Goal: Task Accomplishment & Management: Use online tool/utility

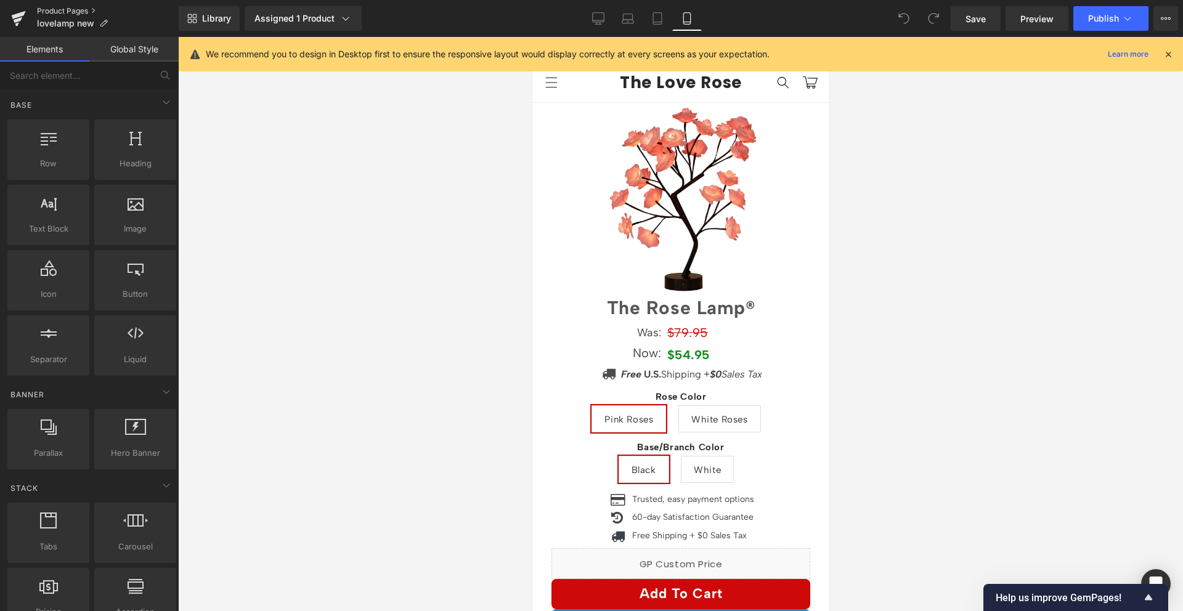
click at [52, 7] on link "Product Pages" at bounding box center [108, 11] width 142 height 10
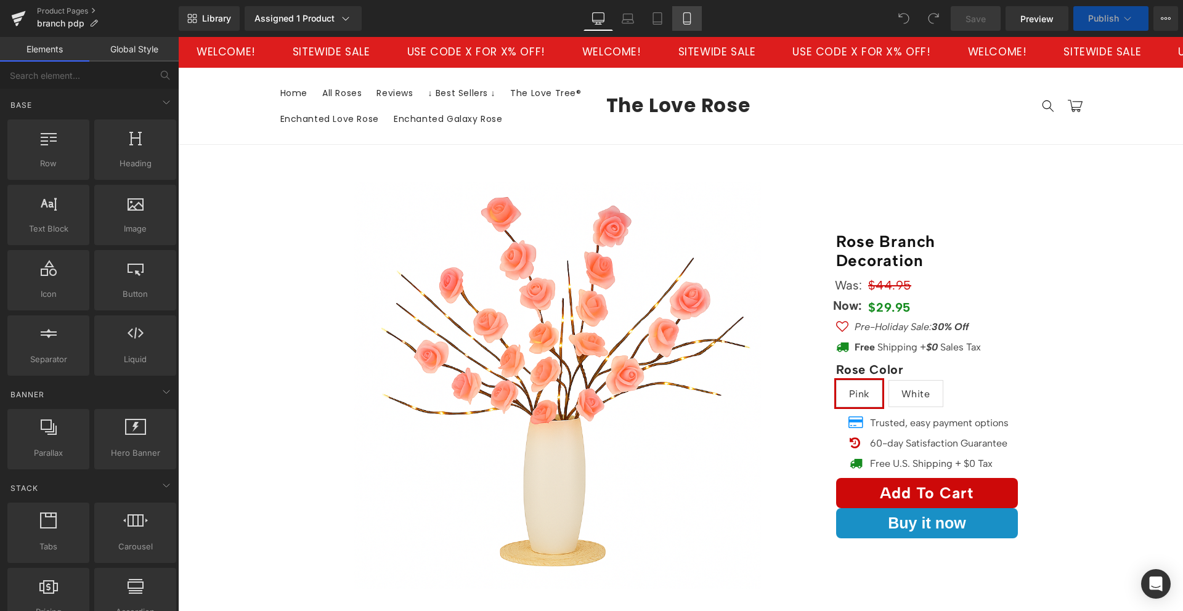
click at [684, 18] on icon at bounding box center [686, 19] width 7 height 12
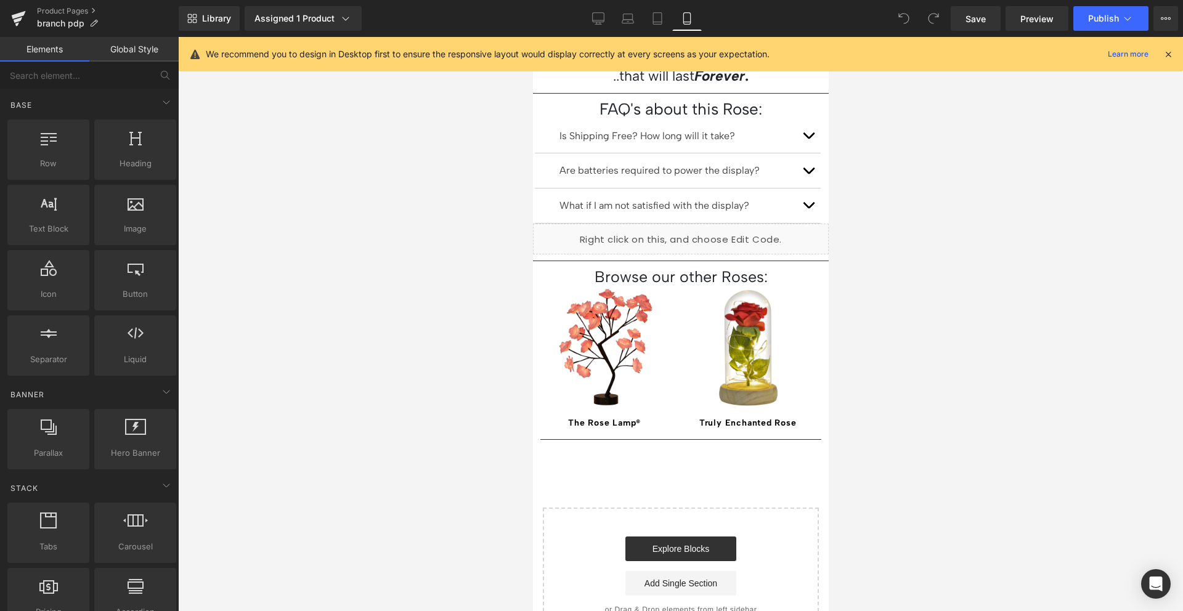
scroll to position [902, 0]
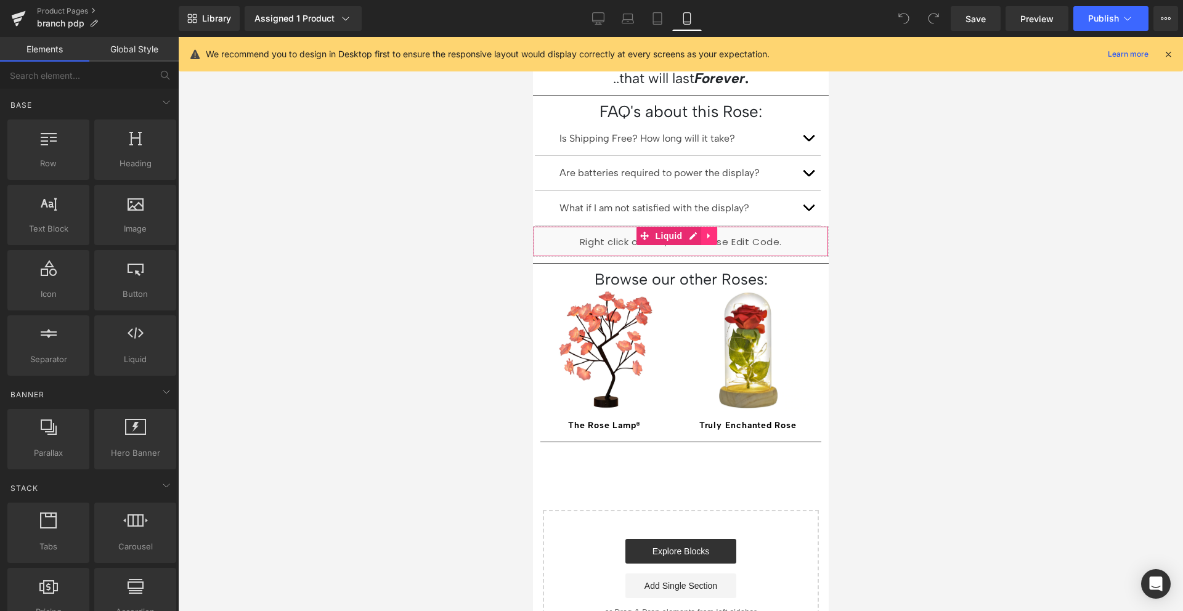
click at [713, 227] on link at bounding box center [708, 236] width 16 height 18
click at [712, 232] on icon at bounding box center [716, 236] width 9 height 9
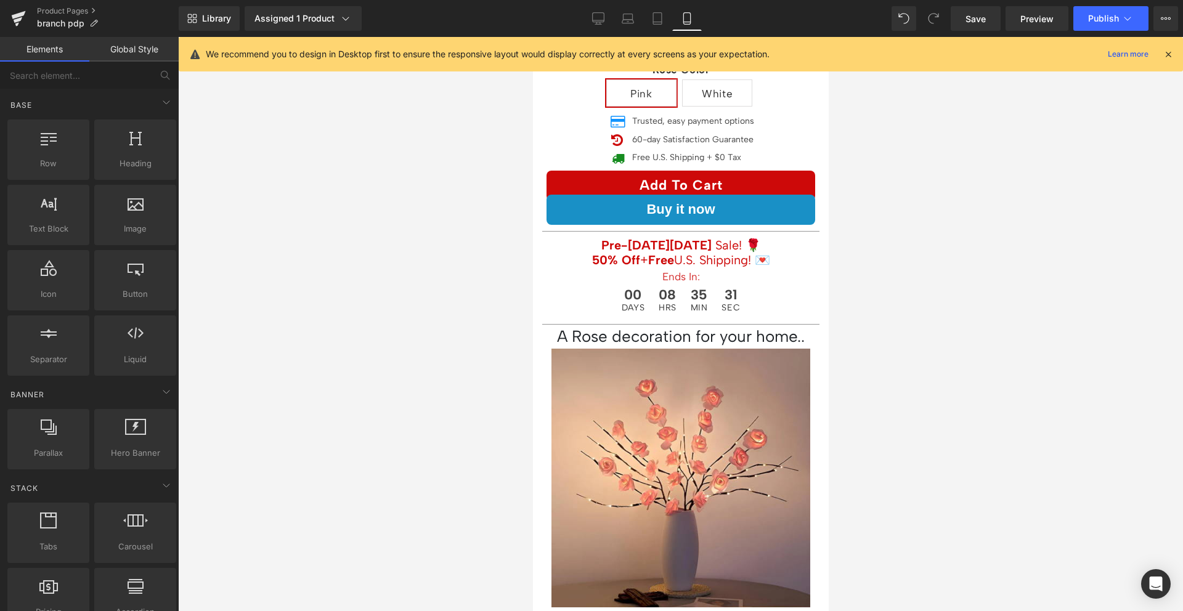
scroll to position [0, 0]
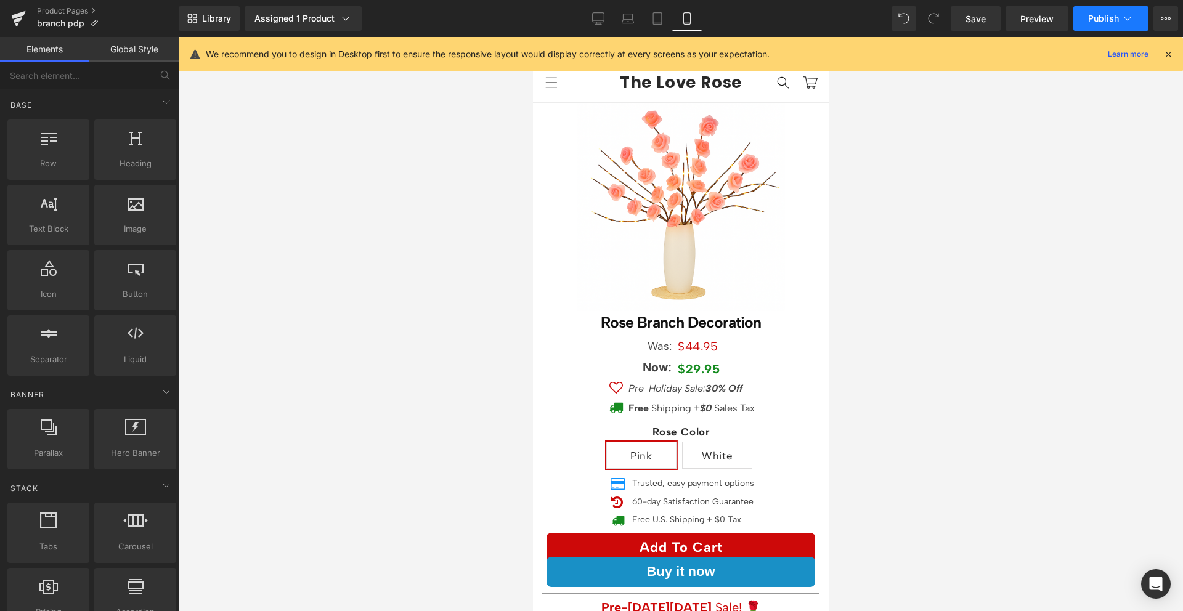
click at [1108, 27] on button "Publish" at bounding box center [1110, 18] width 75 height 25
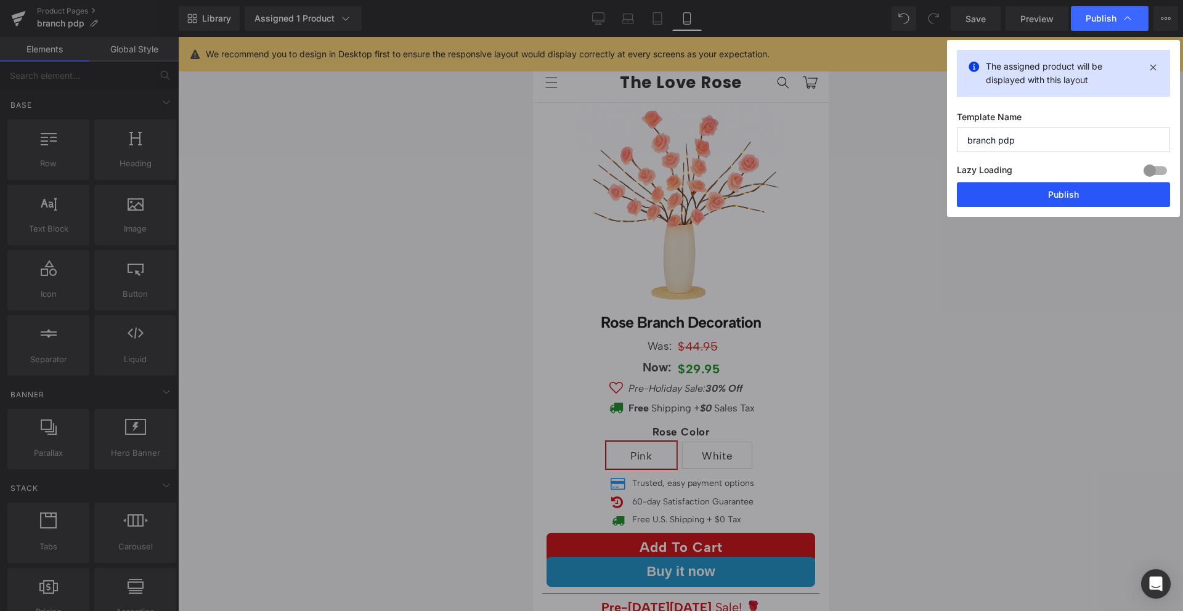
click at [1078, 191] on button "Publish" at bounding box center [1063, 194] width 213 height 25
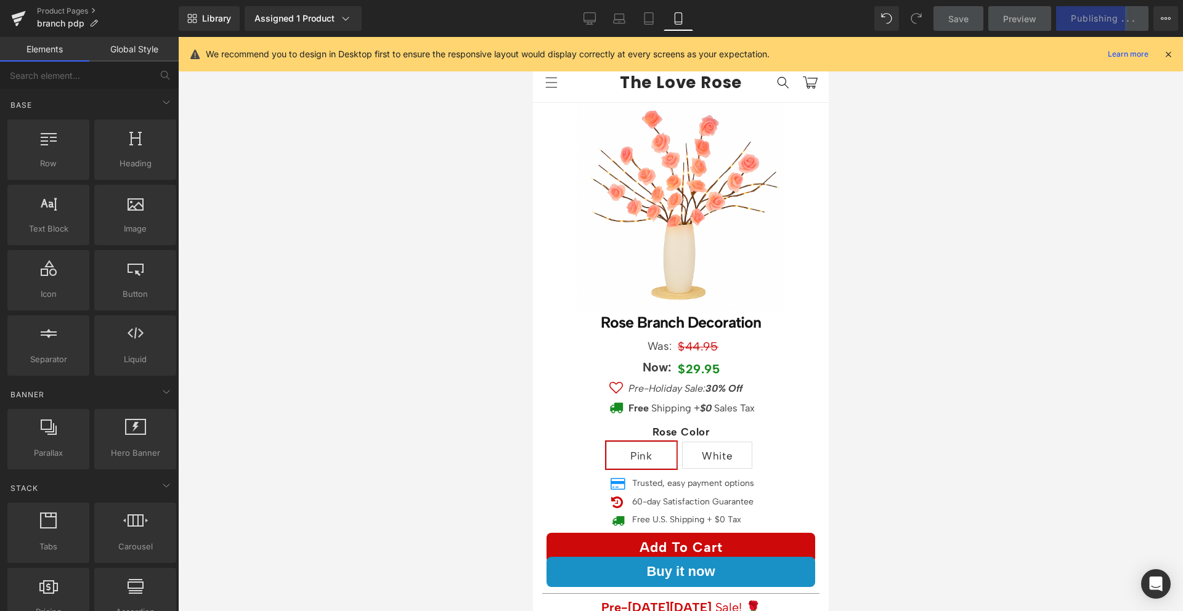
click at [922, 220] on div at bounding box center [680, 324] width 1005 height 574
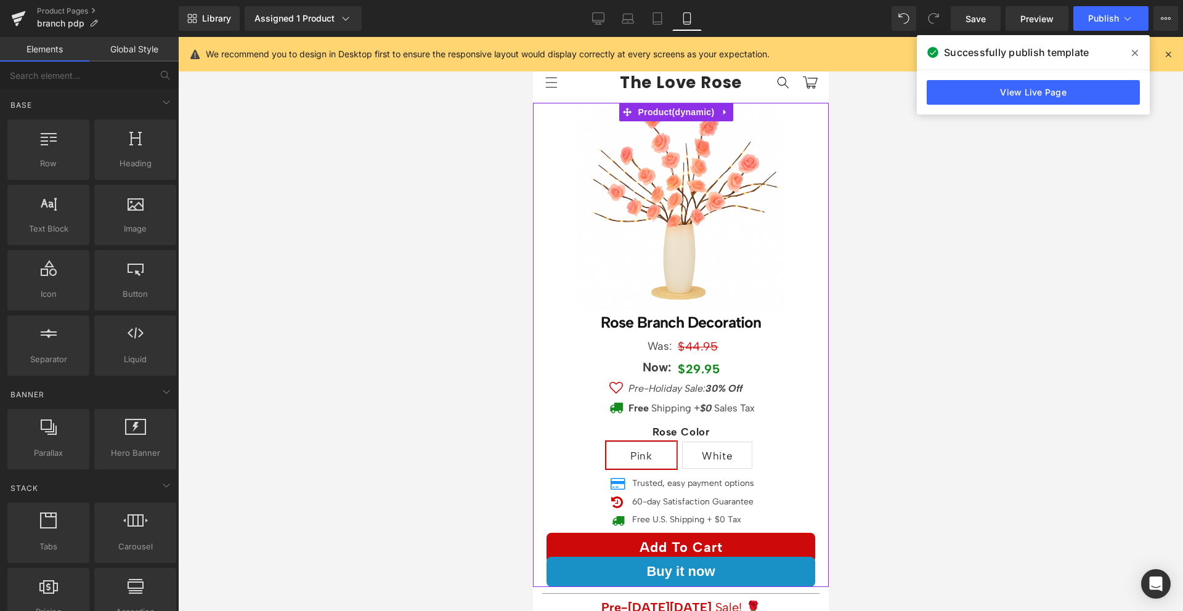
click at [676, 107] on span "Product" at bounding box center [675, 112] width 83 height 18
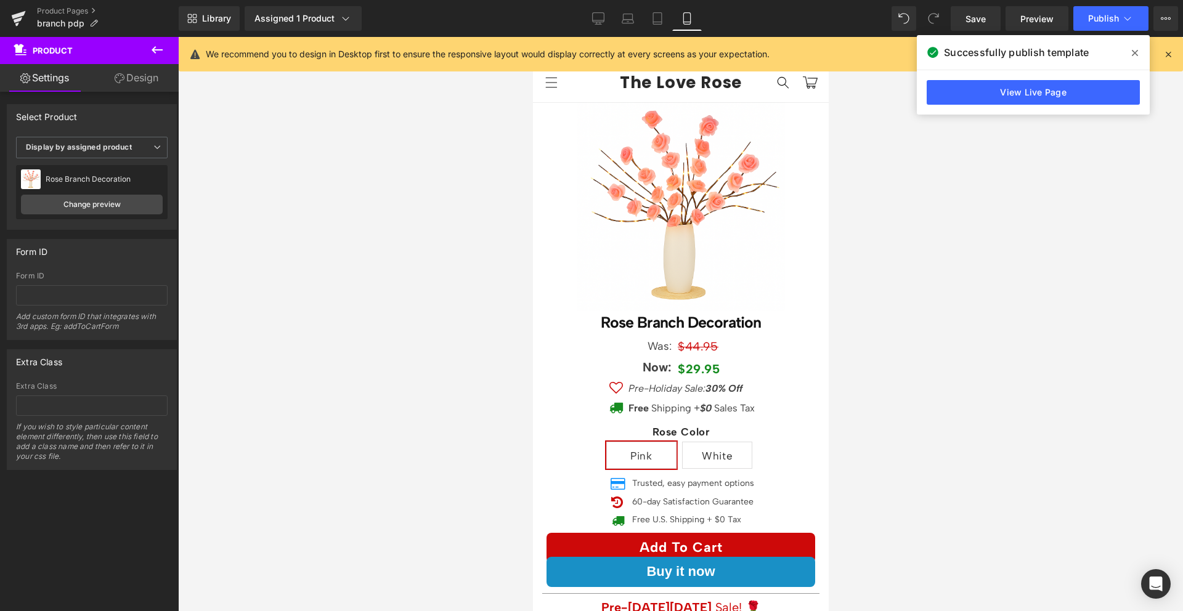
click at [503, 134] on div at bounding box center [680, 324] width 1005 height 574
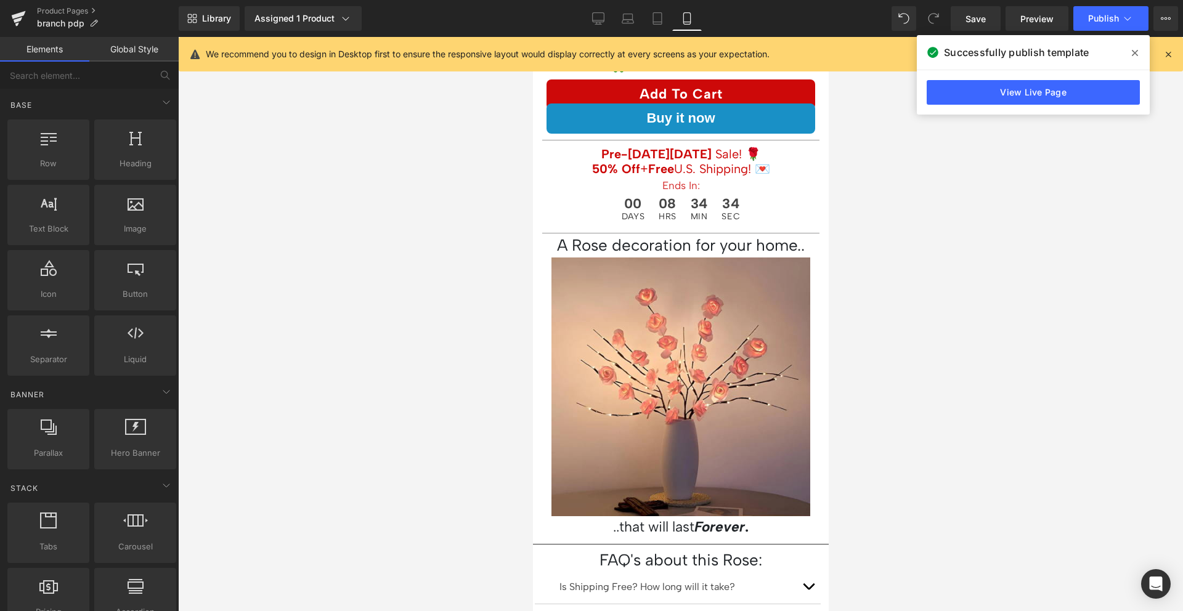
scroll to position [549, 0]
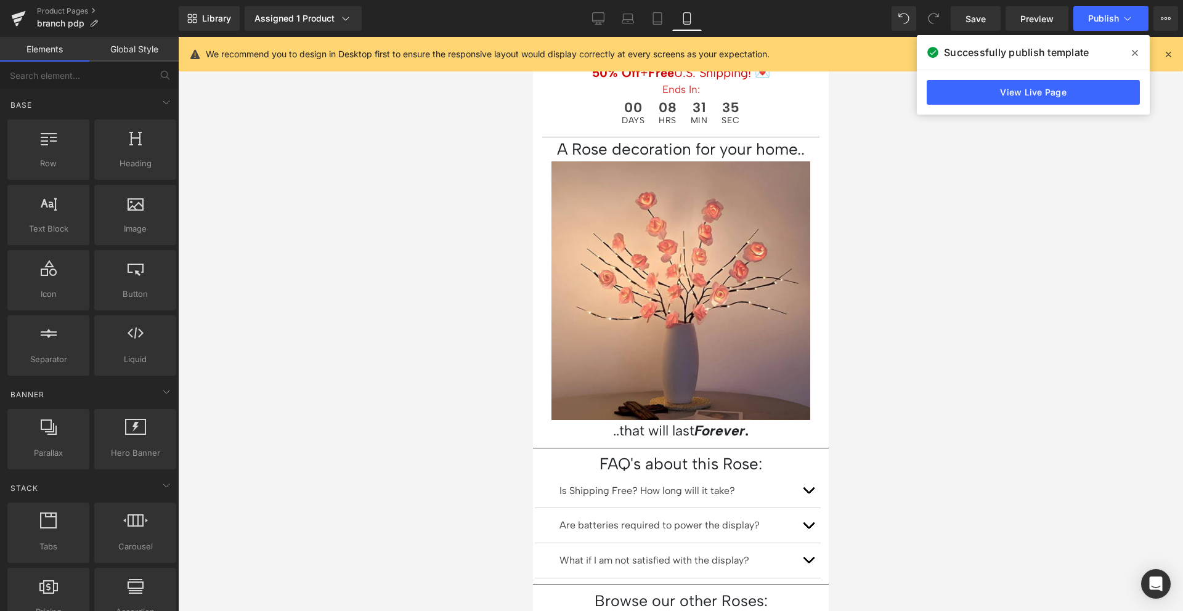
click at [888, 217] on div at bounding box center [680, 324] width 1005 height 574
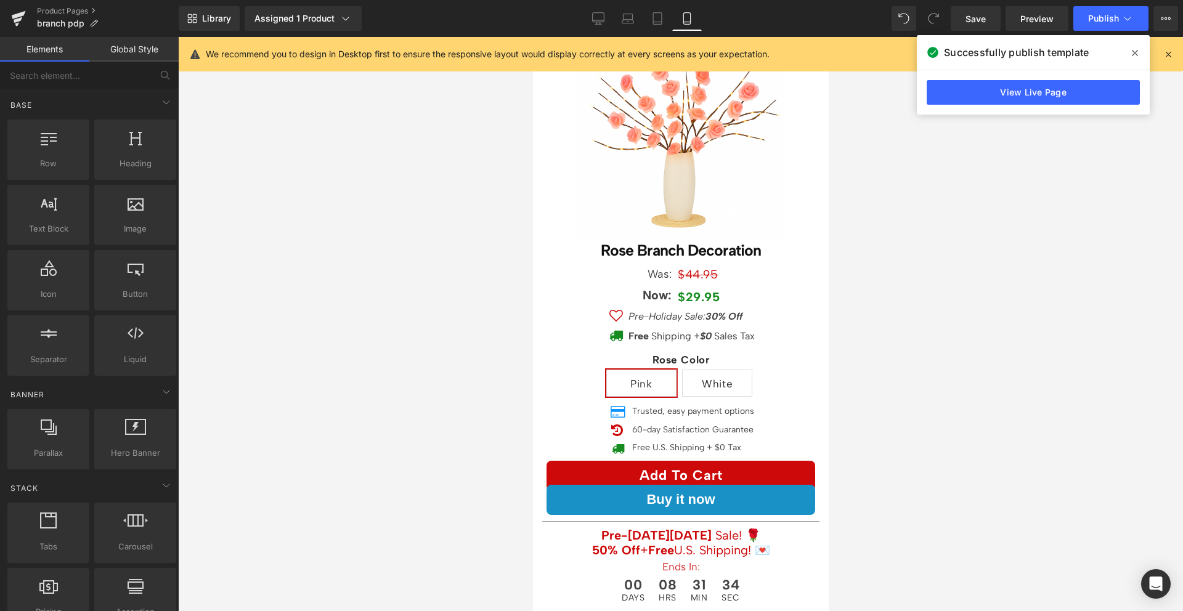
scroll to position [0, 0]
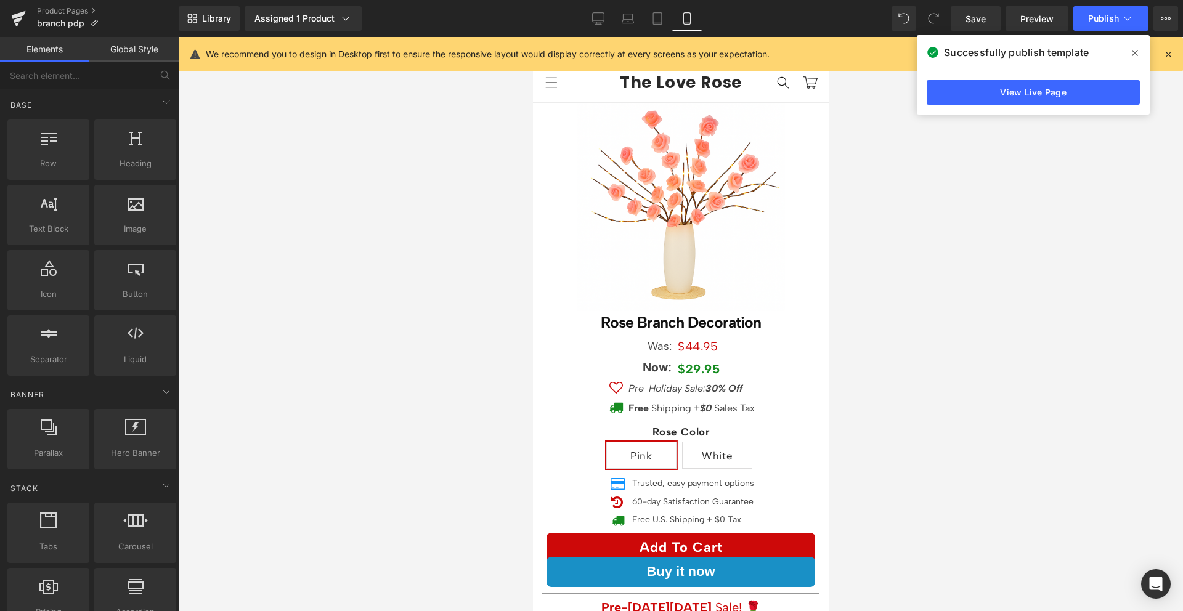
click at [972, 195] on div at bounding box center [680, 324] width 1005 height 574
